Goal: Task Accomplishment & Management: Manage account settings

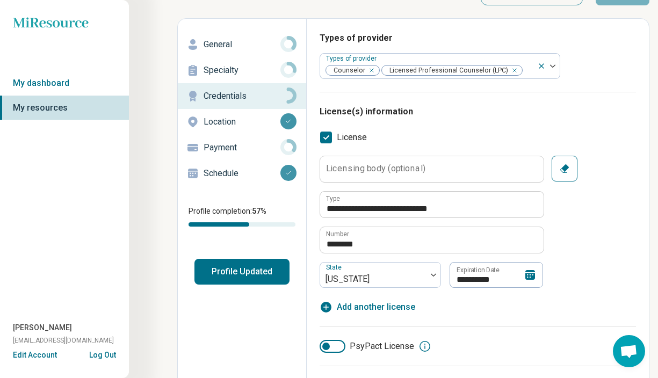
scroll to position [43, 0]
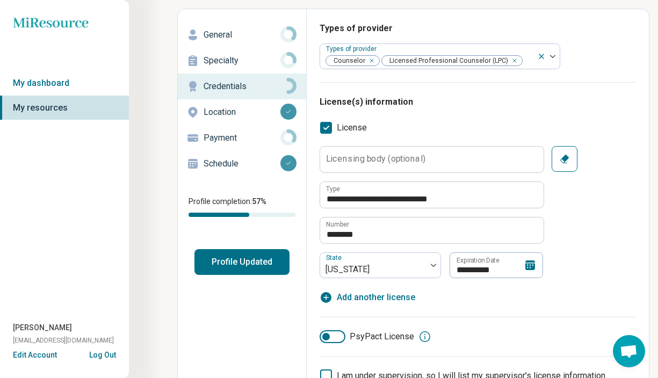
click at [532, 262] on icon at bounding box center [530, 265] width 10 height 10
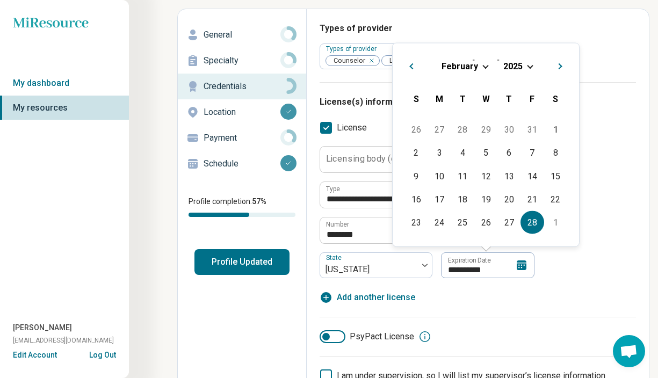
click at [526, 70] on div "[DATE]" at bounding box center [485, 65] width 169 height 11
click at [514, 62] on span "2025" at bounding box center [512, 66] width 19 height 10
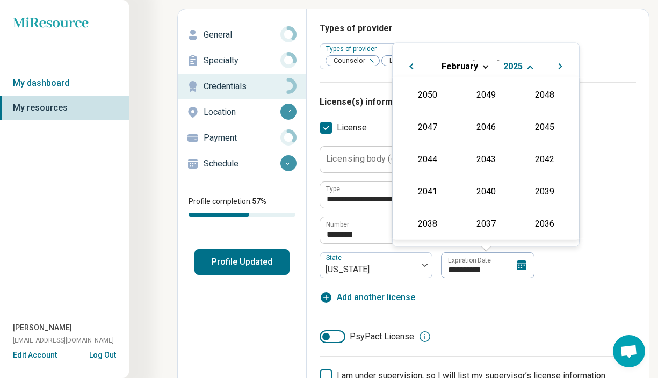
scroll to position [194, 0]
click at [543, 130] on div "2027" at bounding box center [544, 125] width 52 height 19
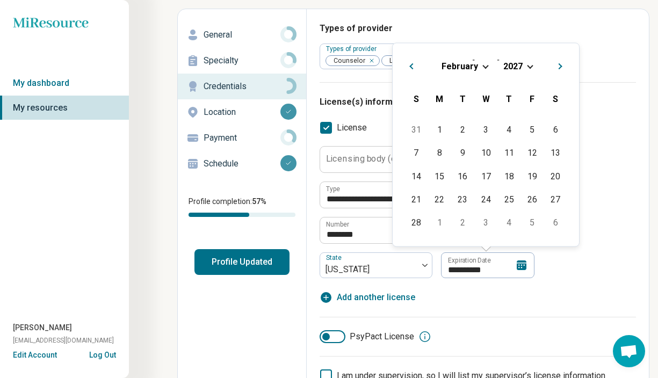
click at [572, 302] on div "**********" at bounding box center [477, 225] width 316 height 158
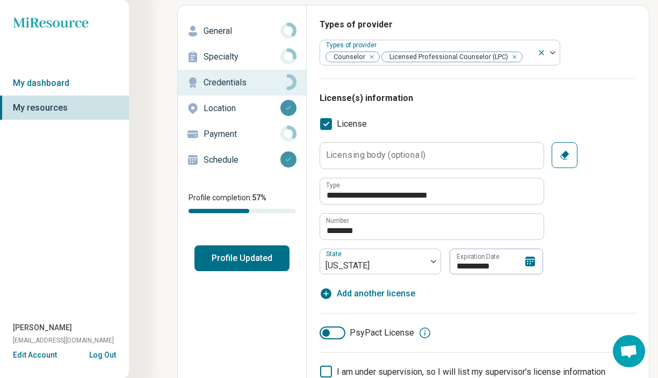
scroll to position [49, 0]
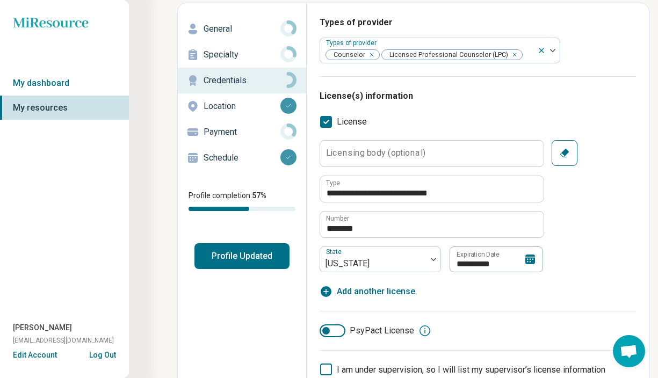
click at [532, 254] on icon at bounding box center [530, 259] width 10 height 10
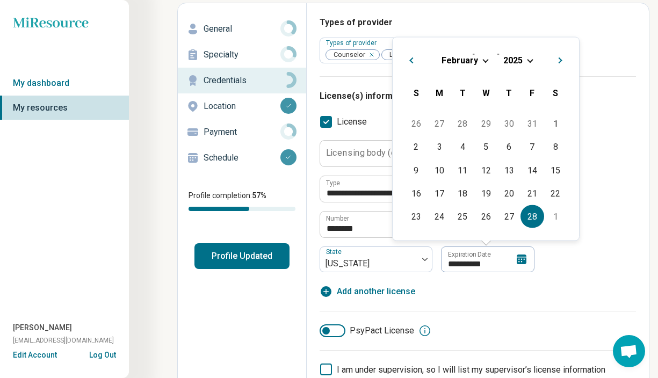
click at [514, 59] on span "2025" at bounding box center [512, 60] width 19 height 10
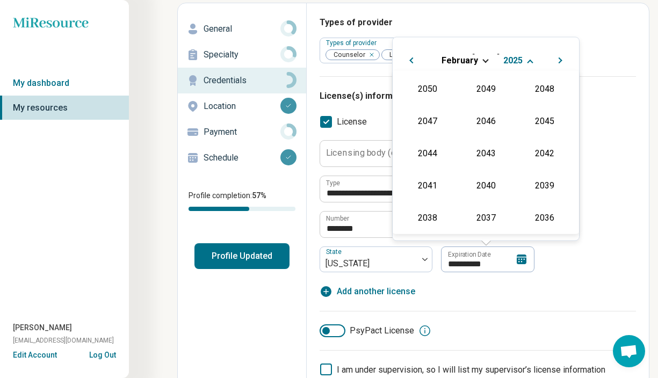
scroll to position [194, 0]
click at [536, 115] on div "2027" at bounding box center [544, 119] width 52 height 19
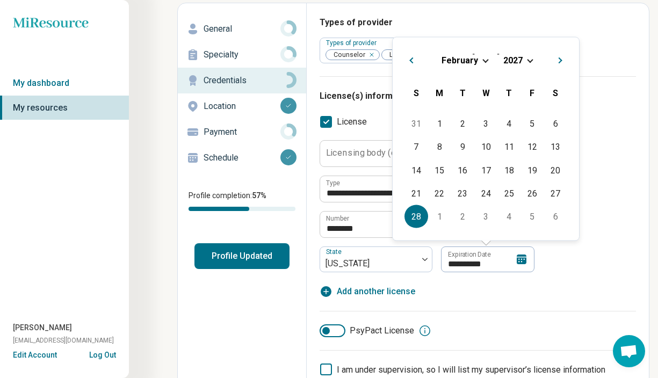
click at [415, 217] on div "28" at bounding box center [415, 216] width 23 height 23
type textarea "*"
type input "**********"
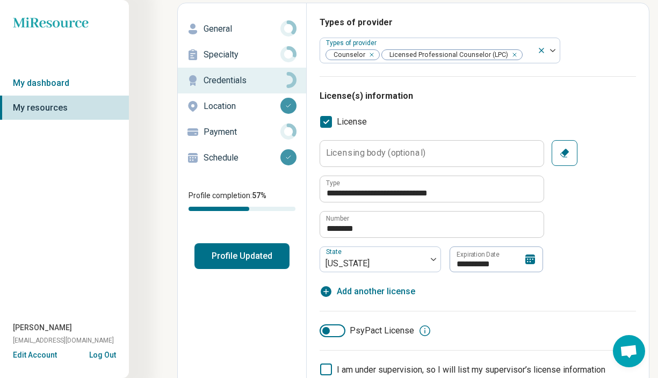
click at [471, 313] on div "PsyPact License" at bounding box center [477, 330] width 316 height 39
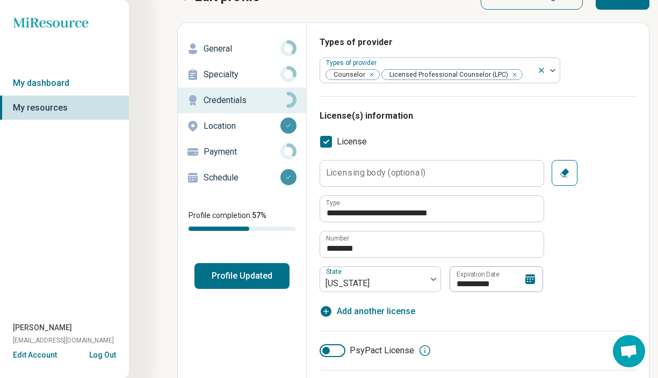
scroll to position [0, 0]
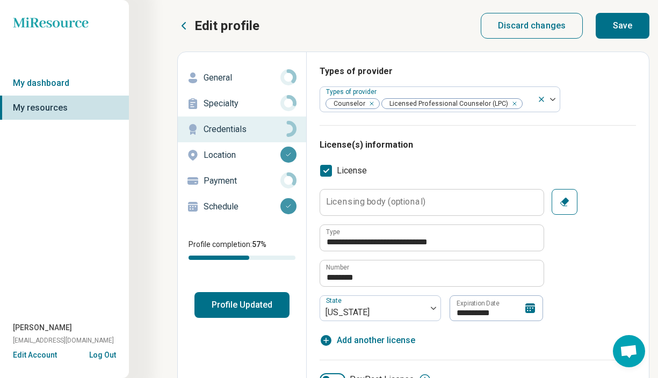
click at [622, 28] on button "Save" at bounding box center [622, 26] width 54 height 26
type textarea "*"
